Goal: Task Accomplishment & Management: Use online tool/utility

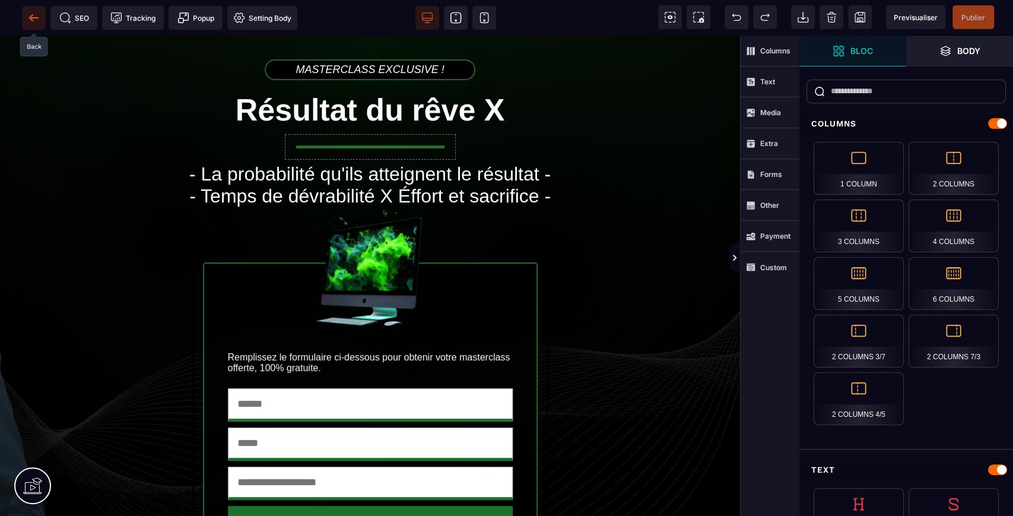
click at [33, 20] on icon at bounding box center [34, 18] width 12 height 12
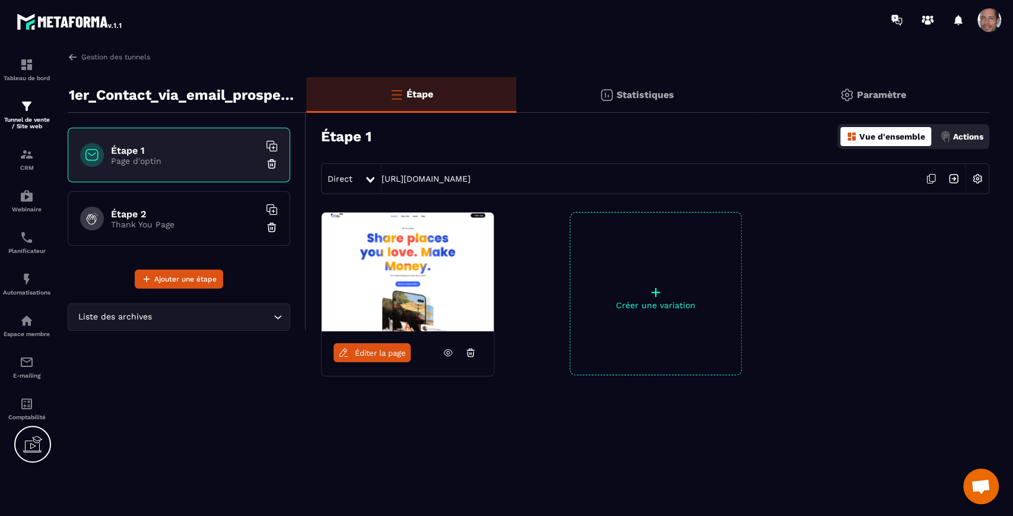
click at [468, 274] on img at bounding box center [408, 271] width 172 height 119
click at [669, 98] on p "Statistiques" at bounding box center [646, 94] width 58 height 11
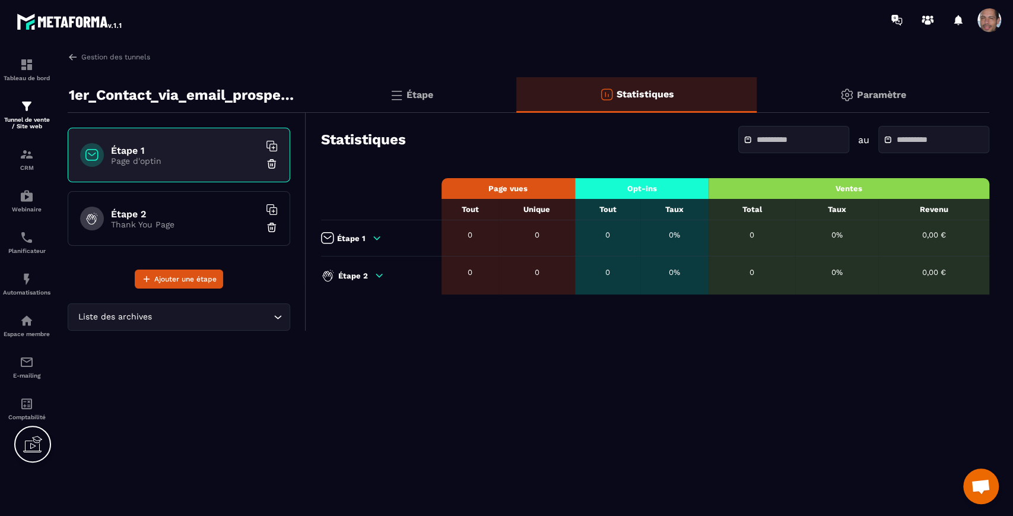
click at [872, 98] on div "Paramètre" at bounding box center [873, 95] width 233 height 36
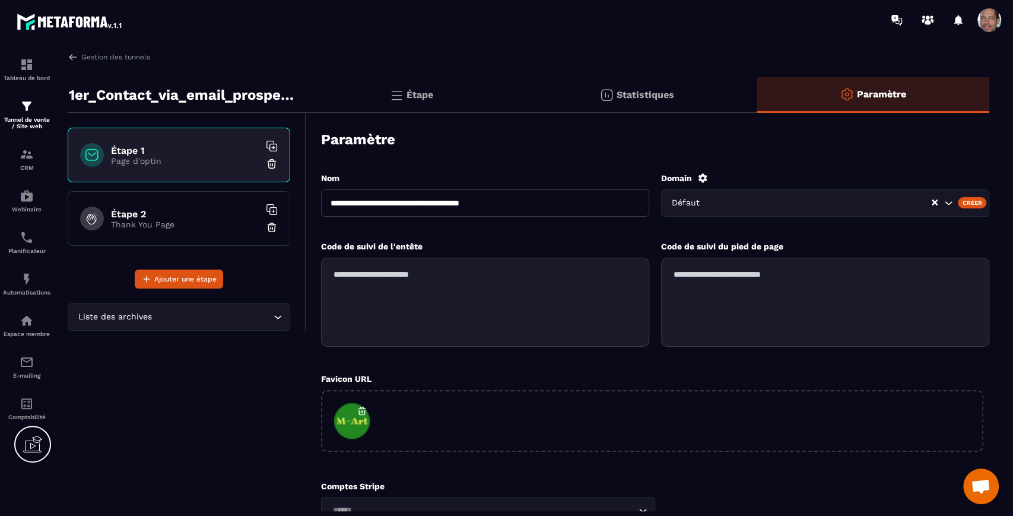
click at [516, 94] on div "Étape" at bounding box center [636, 95] width 241 height 36
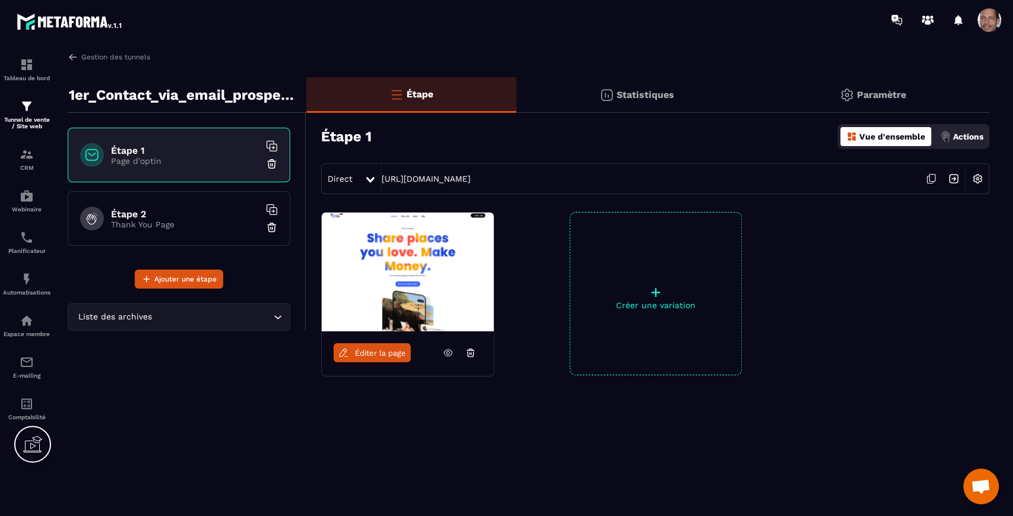
click at [980, 177] on img at bounding box center [977, 178] width 23 height 23
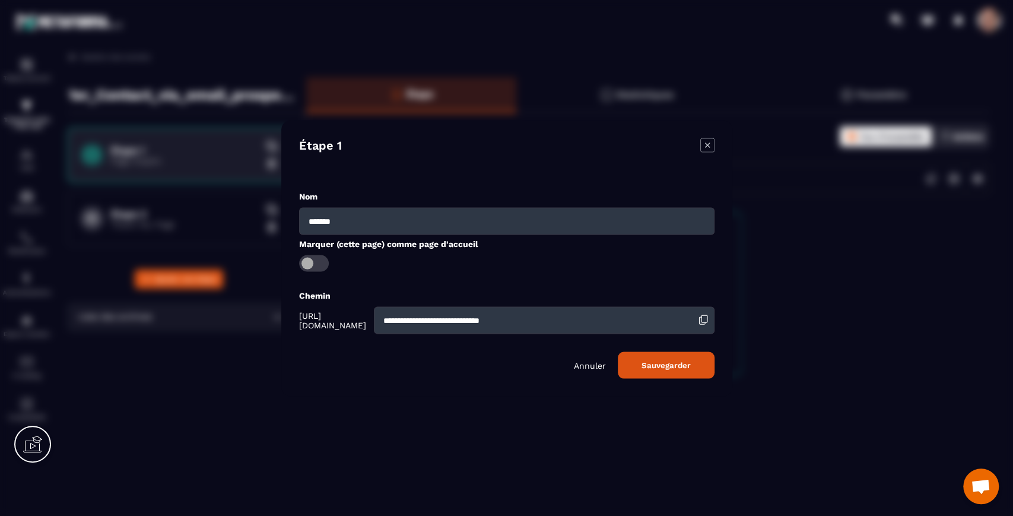
click at [585, 364] on p "Annuler" at bounding box center [590, 364] width 32 height 9
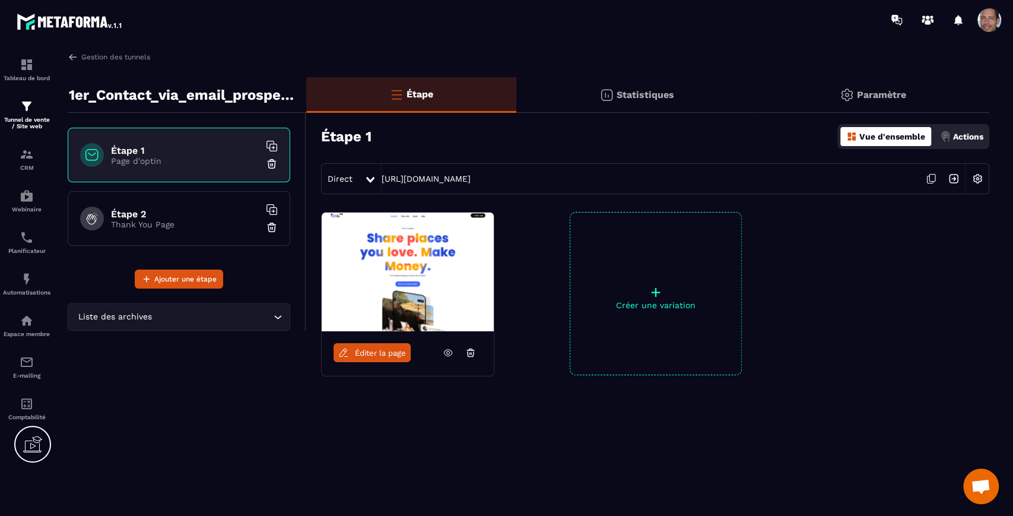
click at [972, 136] on p "Actions" at bounding box center [968, 136] width 30 height 9
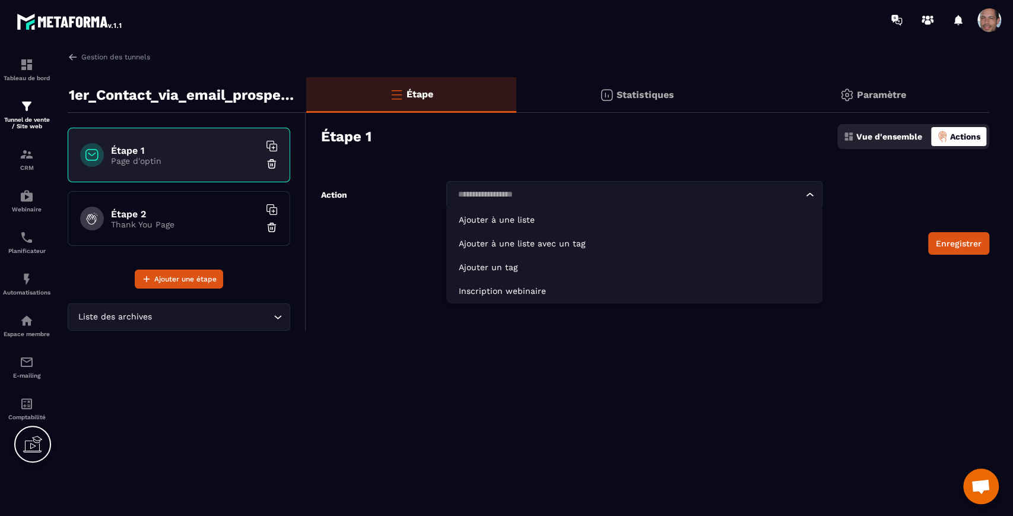
drag, startPoint x: 780, startPoint y: 184, endPoint x: 786, endPoint y: 186, distance: 6.4
click at [782, 184] on div "Loading..." at bounding box center [634, 194] width 376 height 27
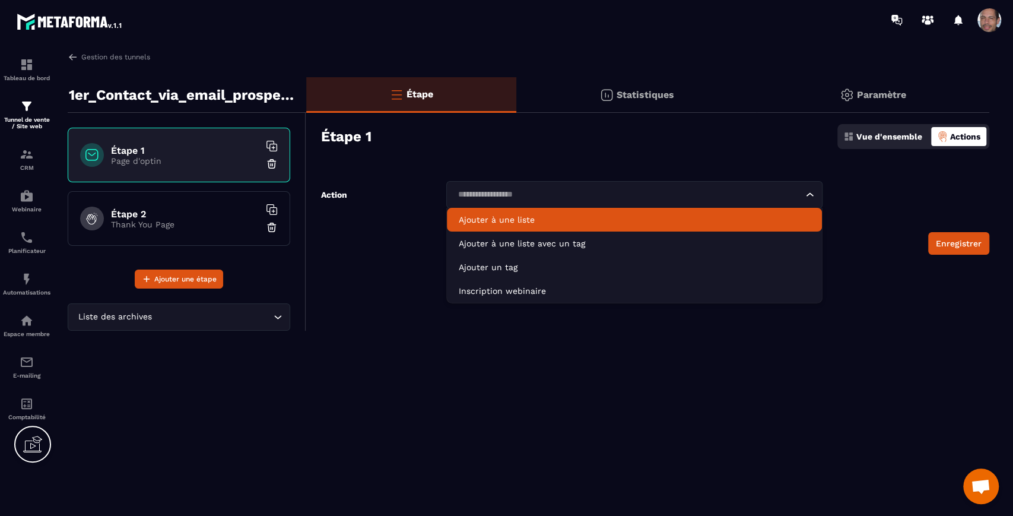
click at [715, 227] on li "Ajouter à une liste" at bounding box center [634, 220] width 374 height 24
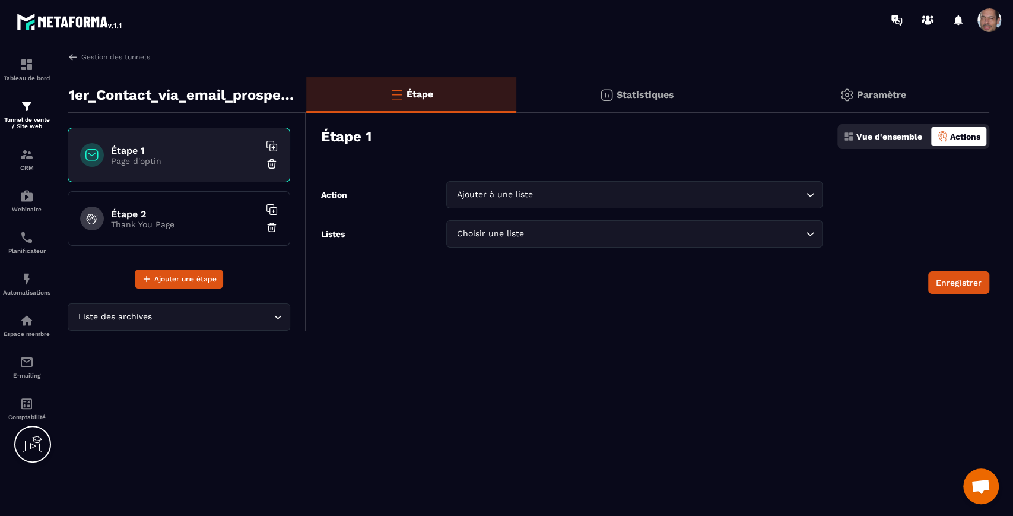
click at [808, 236] on icon "Search for option" at bounding box center [810, 234] width 12 height 12
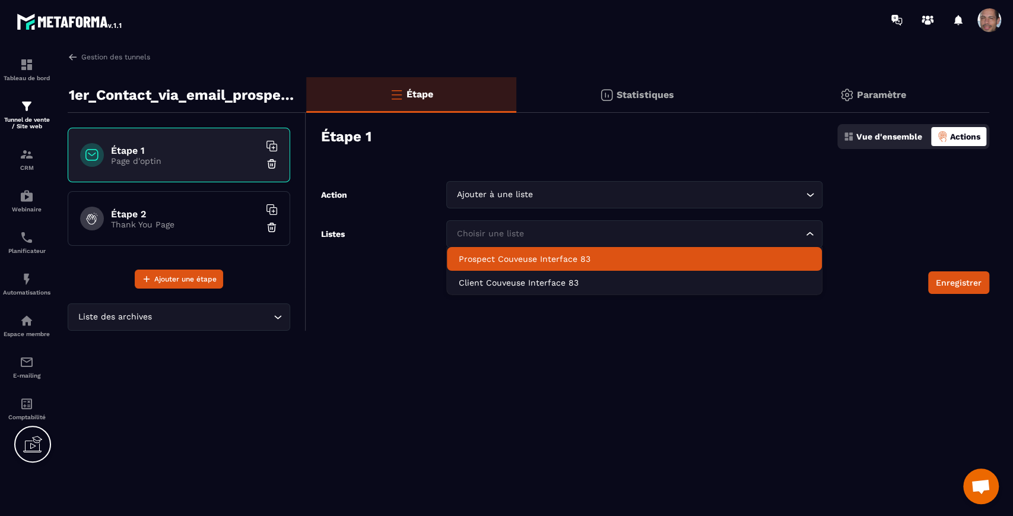
click at [656, 249] on li "Prospect Couveuse Interface 83" at bounding box center [634, 259] width 374 height 24
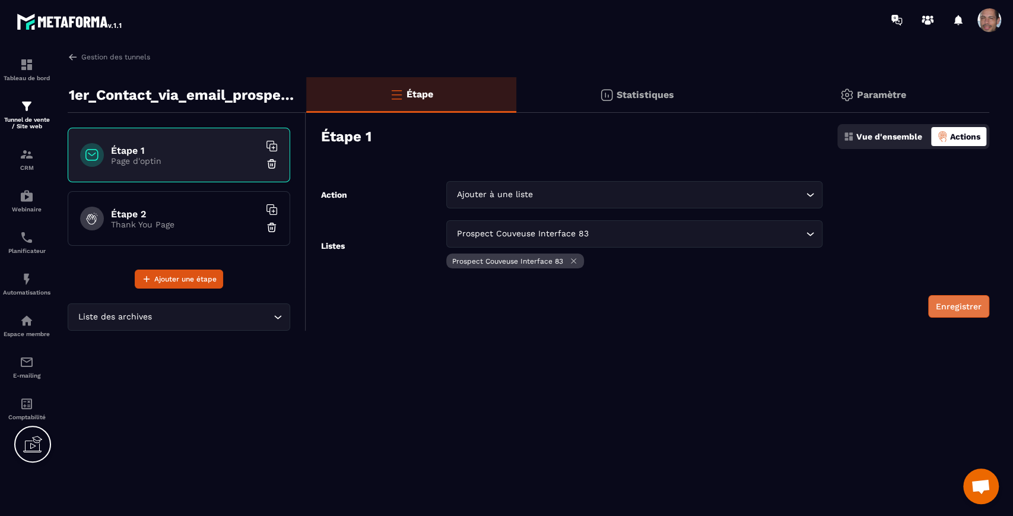
click at [964, 300] on button "Enregistrer" at bounding box center [958, 306] width 61 height 23
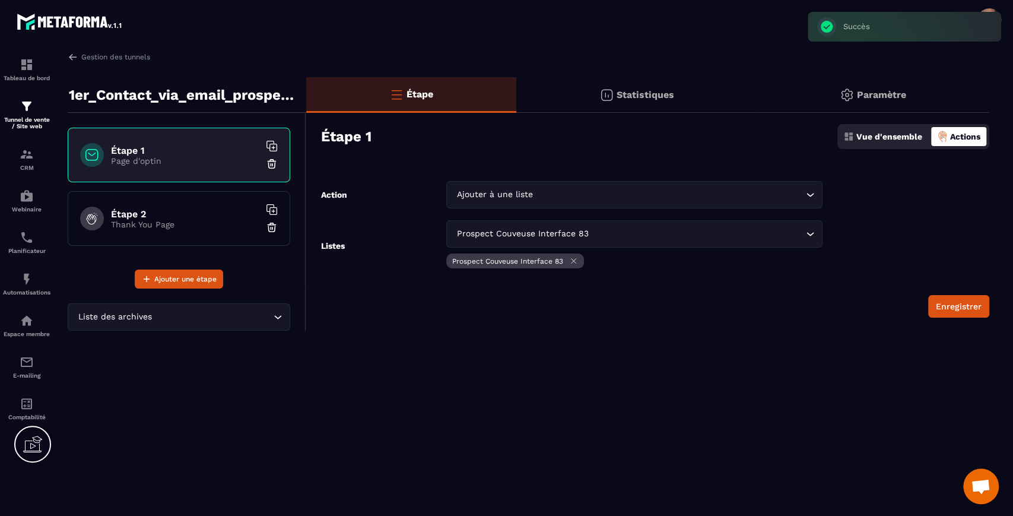
click at [859, 89] on p "Paramètre" at bounding box center [881, 94] width 49 height 11
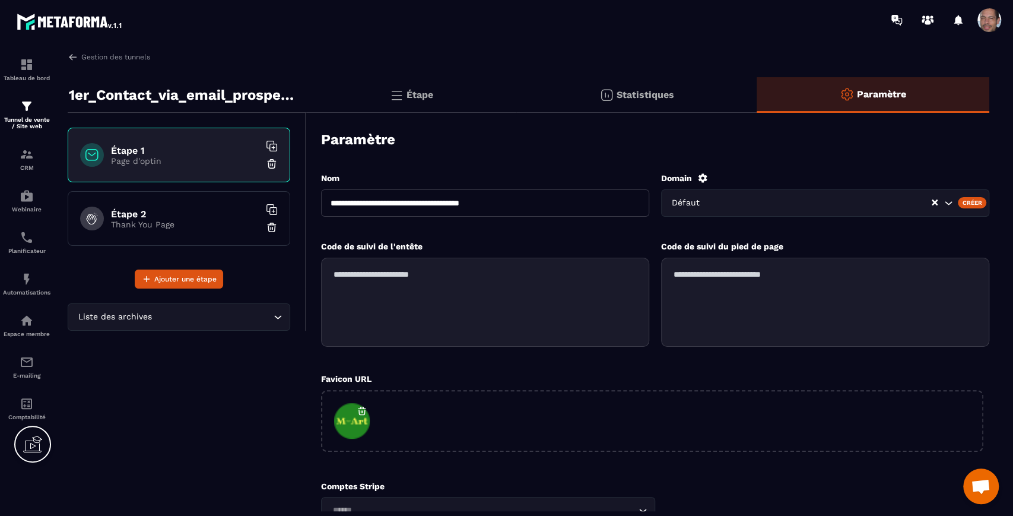
click at [606, 96] on img at bounding box center [606, 95] width 14 height 14
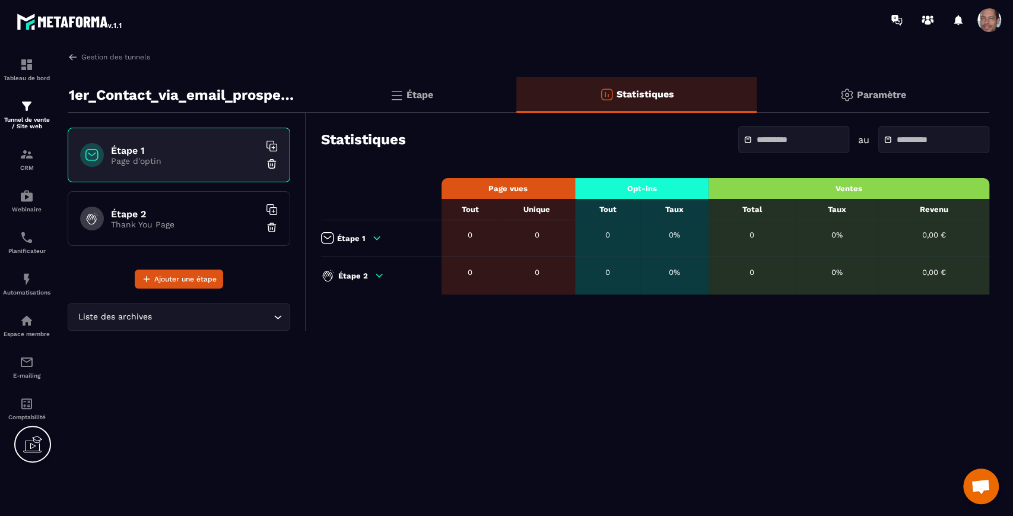
drag, startPoint x: 418, startPoint y: 77, endPoint x: 419, endPoint y: 106, distance: 29.7
click at [516, 79] on div "Étape" at bounding box center [636, 95] width 241 height 36
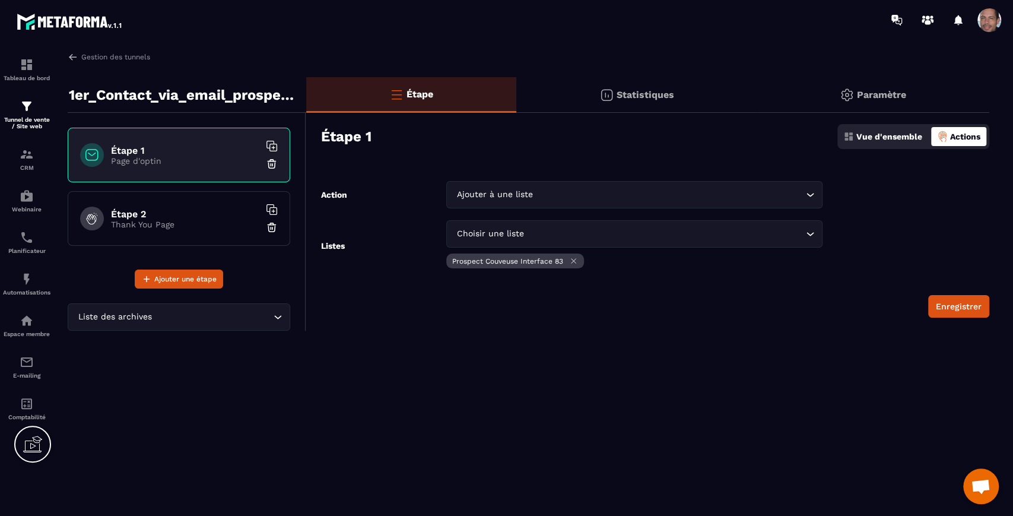
click at [900, 135] on p "Vue d'ensemble" at bounding box center [889, 136] width 66 height 9
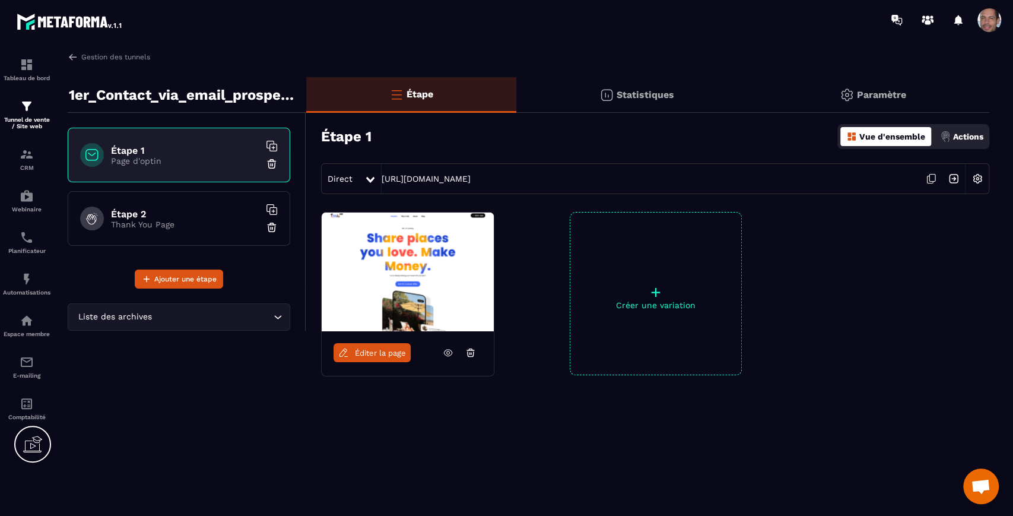
click at [363, 353] on span "Éditer la page" at bounding box center [380, 352] width 51 height 9
